Goal: Information Seeking & Learning: Learn about a topic

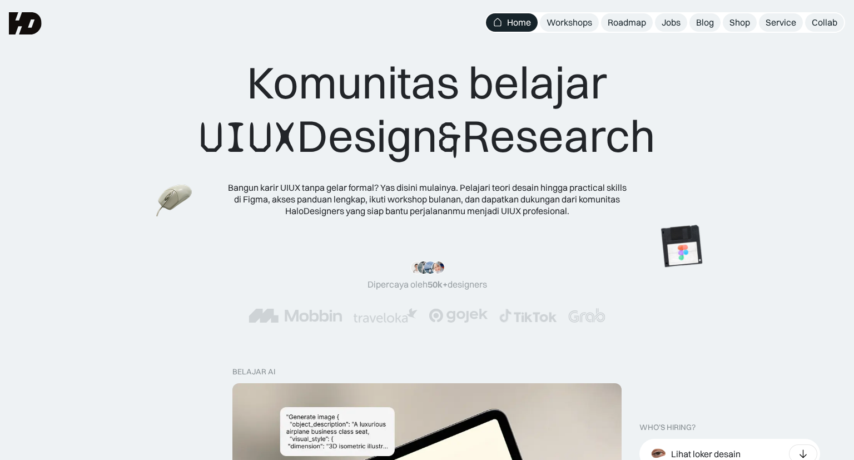
scroll to position [258, 0]
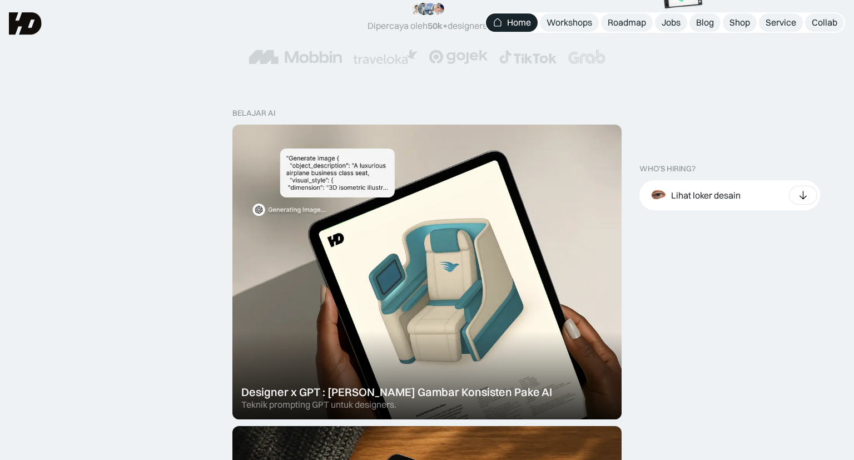
click at [623, 24] on div "Roadmap" at bounding box center [627, 23] width 38 height 12
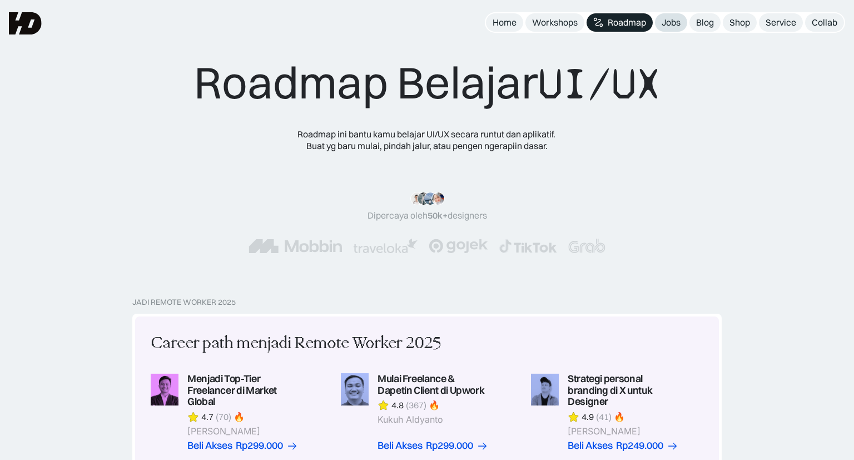
click at [675, 19] on div "Jobs" at bounding box center [670, 23] width 19 height 12
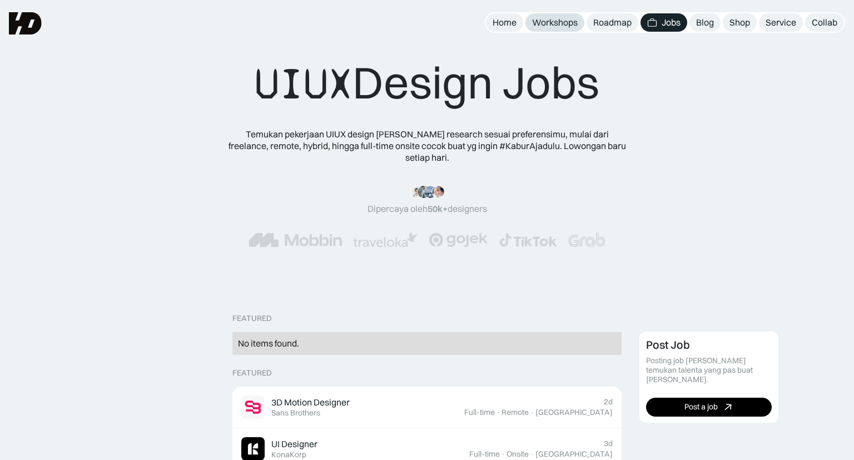
click at [561, 26] on div "Workshops" at bounding box center [555, 23] width 46 height 12
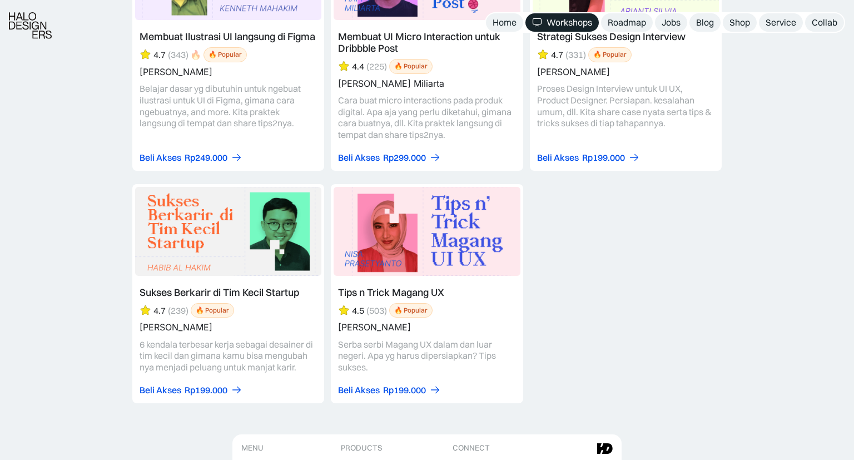
scroll to position [4638, 0]
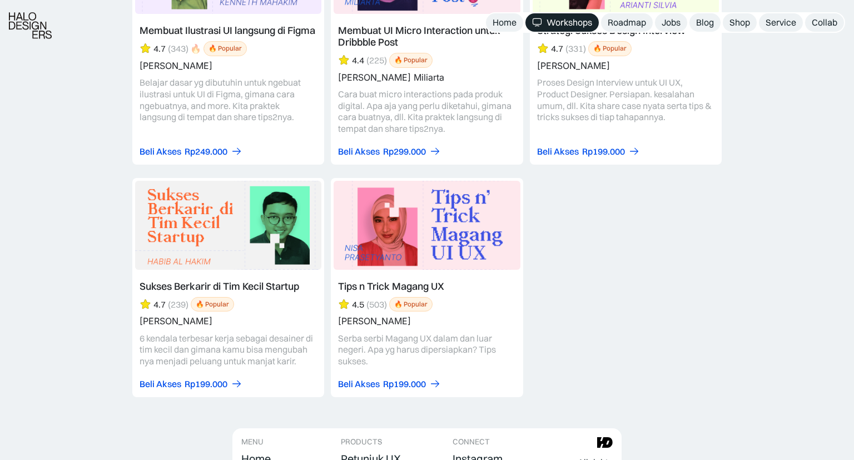
click at [401, 261] on link at bounding box center [427, 287] width 192 height 219
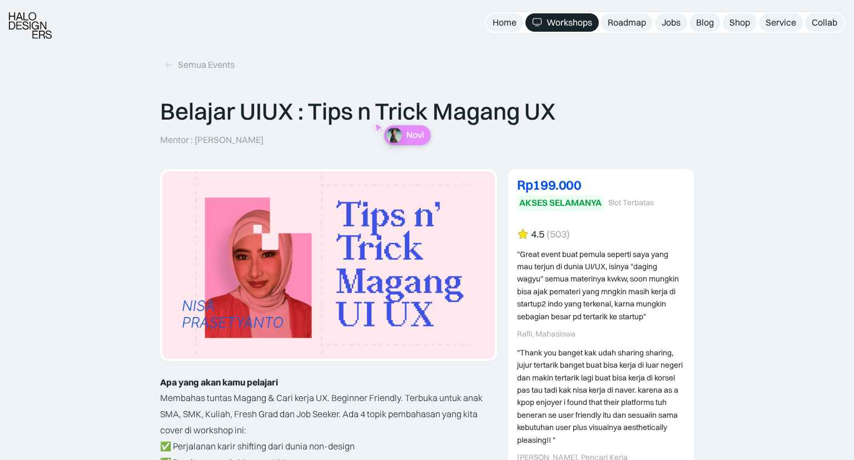
scroll to position [226, 0]
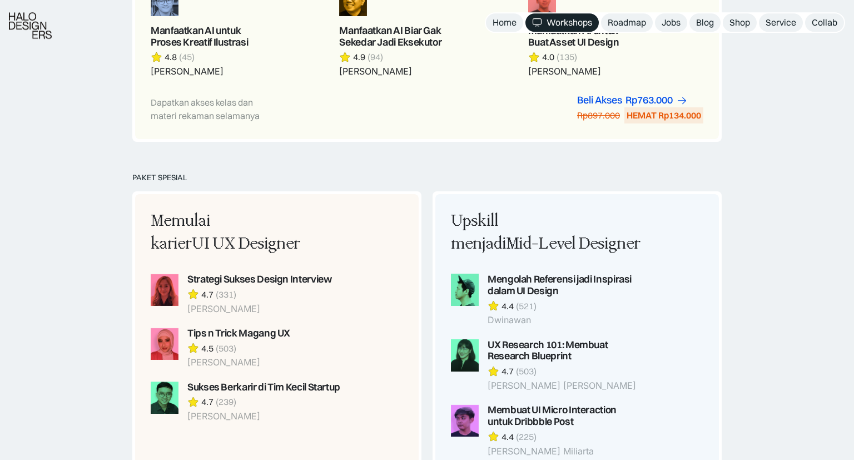
scroll to position [878, 0]
